Goal: Information Seeking & Learning: Check status

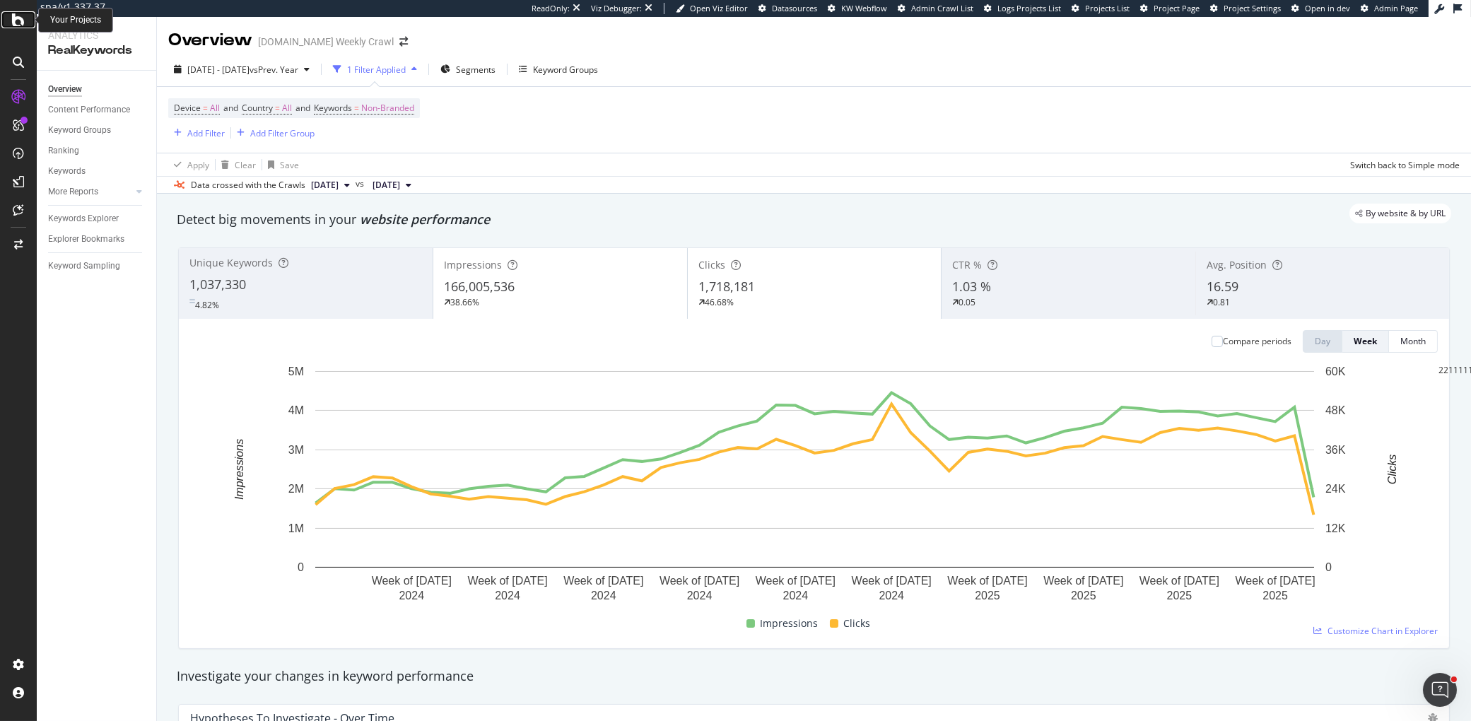
click at [25, 24] on div at bounding box center [18, 19] width 34 height 17
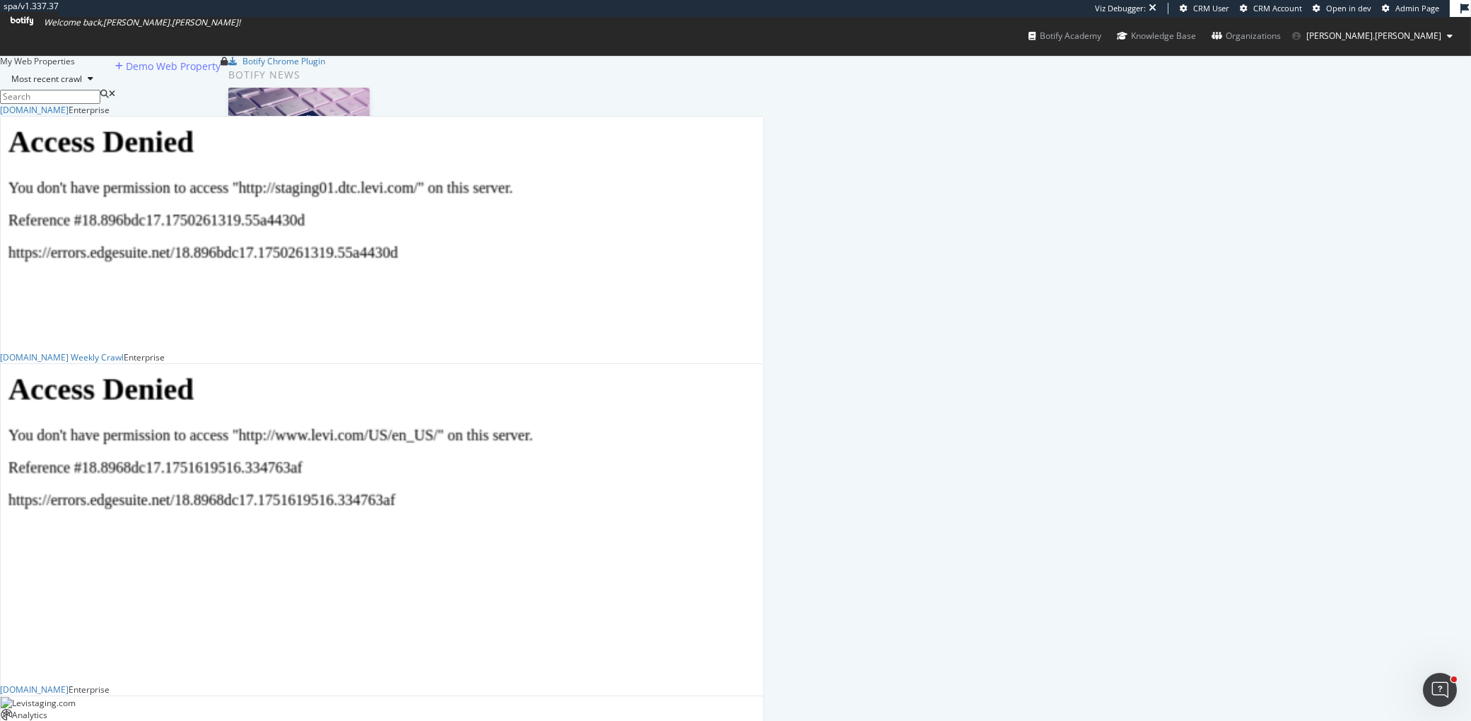
scroll to position [482, 0]
